Goal: Information Seeking & Learning: Learn about a topic

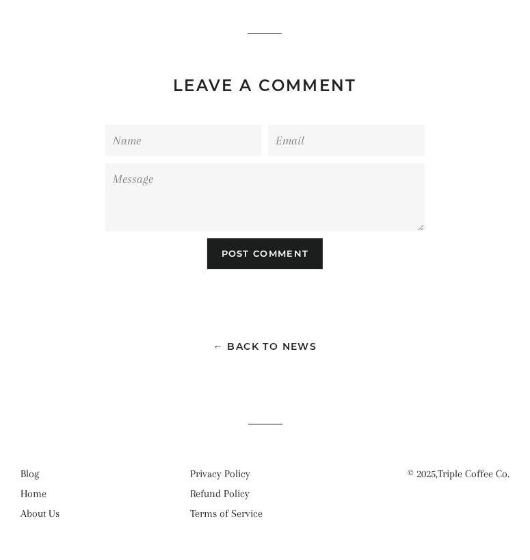
scroll to position [2124, 0]
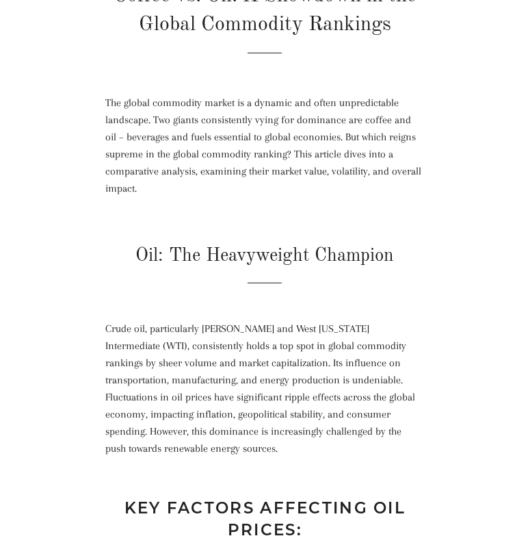
scroll to position [219, 0]
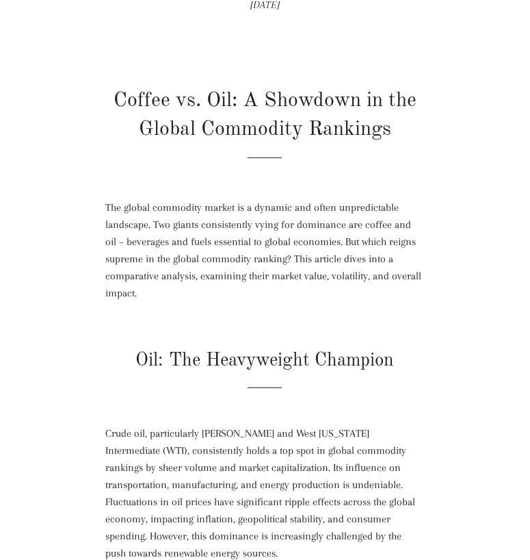
click at [285, 123] on h1 "Coffee vs. Oil: A Showdown in the Global Commodity Rankings" at bounding box center [265, 122] width 320 height 72
click at [188, 220] on p "The global commodity market is a dynamic and often unpredictable landscape. Two…" at bounding box center [265, 250] width 320 height 103
